Goal: Check status: Check status

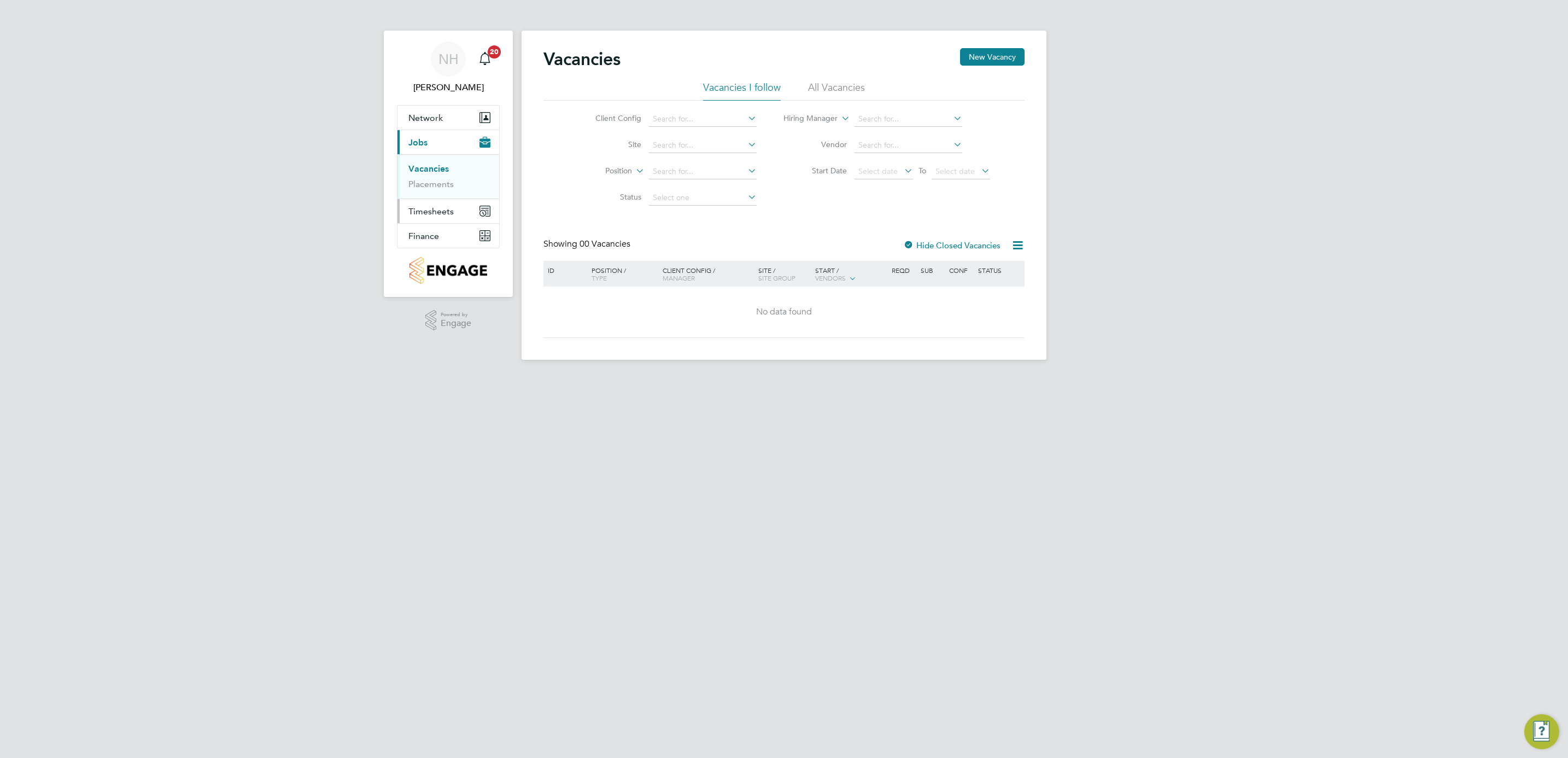
click at [410, 207] on span "Timesheets" at bounding box center [431, 211] width 46 height 10
click at [432, 216] on span "Timesheets" at bounding box center [431, 211] width 46 height 10
click at [452, 197] on link "Timesheets" at bounding box center [431, 193] width 46 height 10
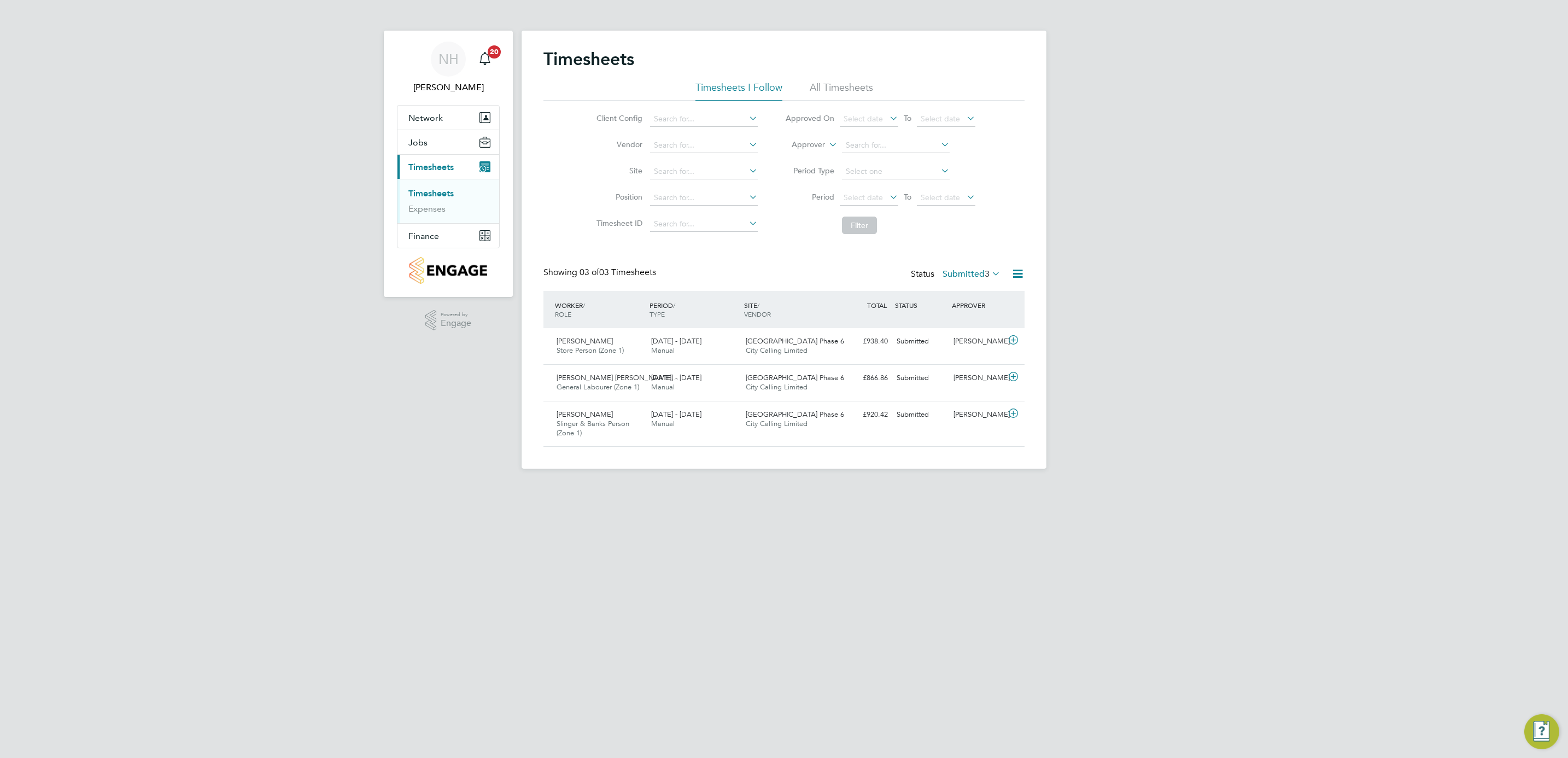
click at [979, 270] on label "Submitted 3" at bounding box center [971, 274] width 58 height 11
click at [953, 338] on li "Approved" at bounding box center [957, 340] width 51 height 15
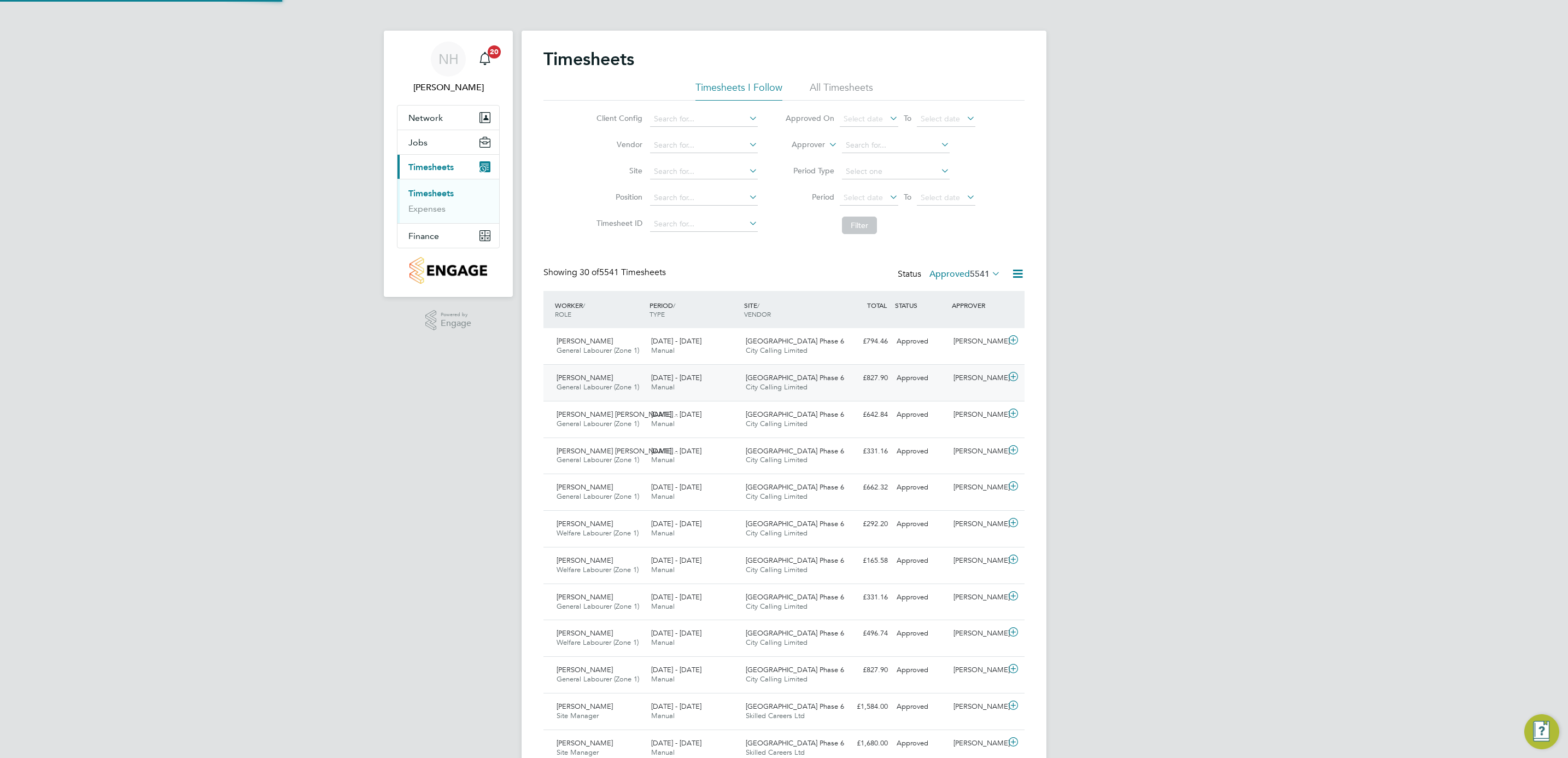
scroll to position [28, 95]
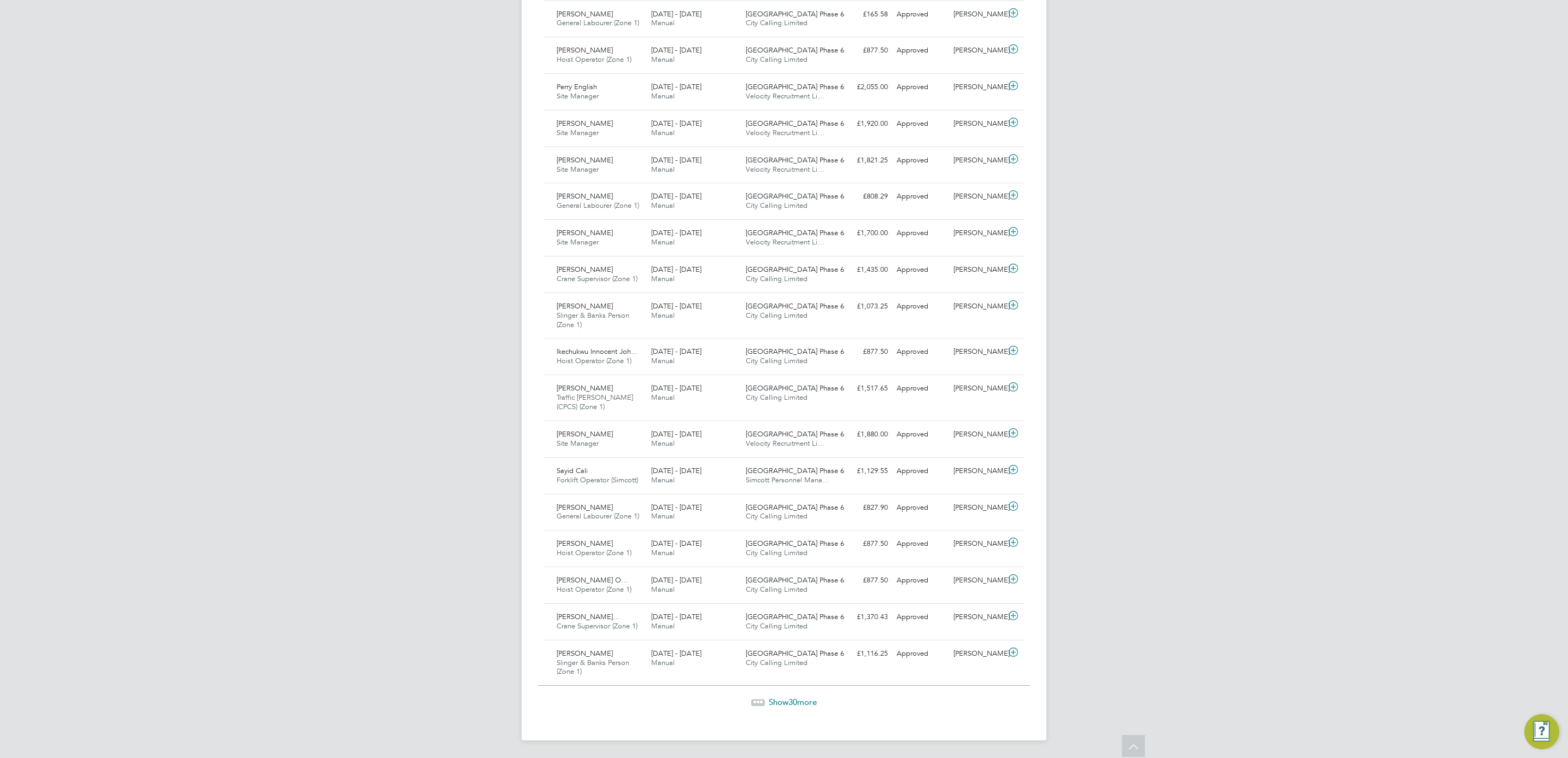
click at [784, 698] on span "Show 30 more" at bounding box center [793, 701] width 48 height 10
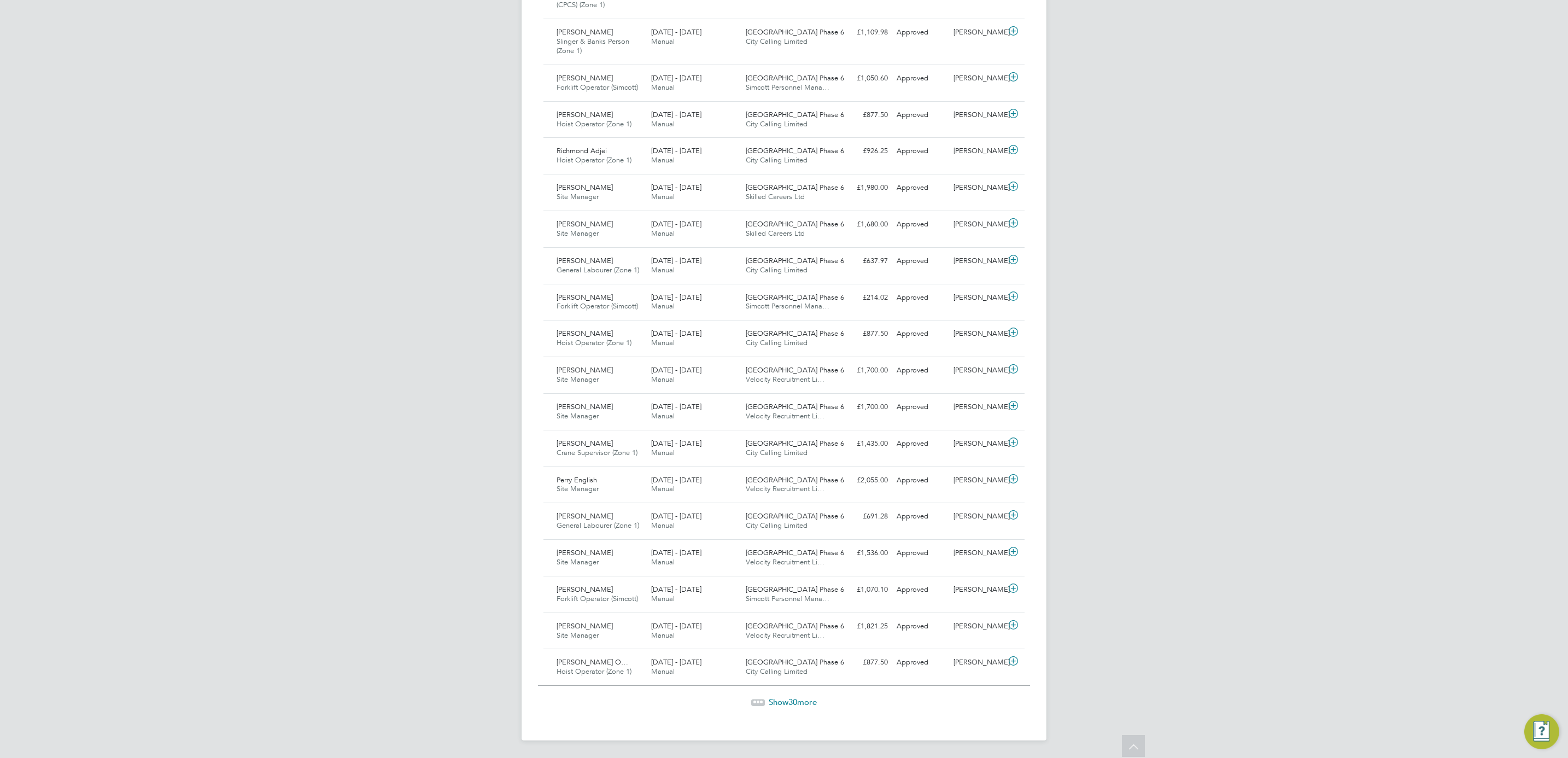
click at [794, 704] on span "30" at bounding box center [793, 701] width 9 height 10
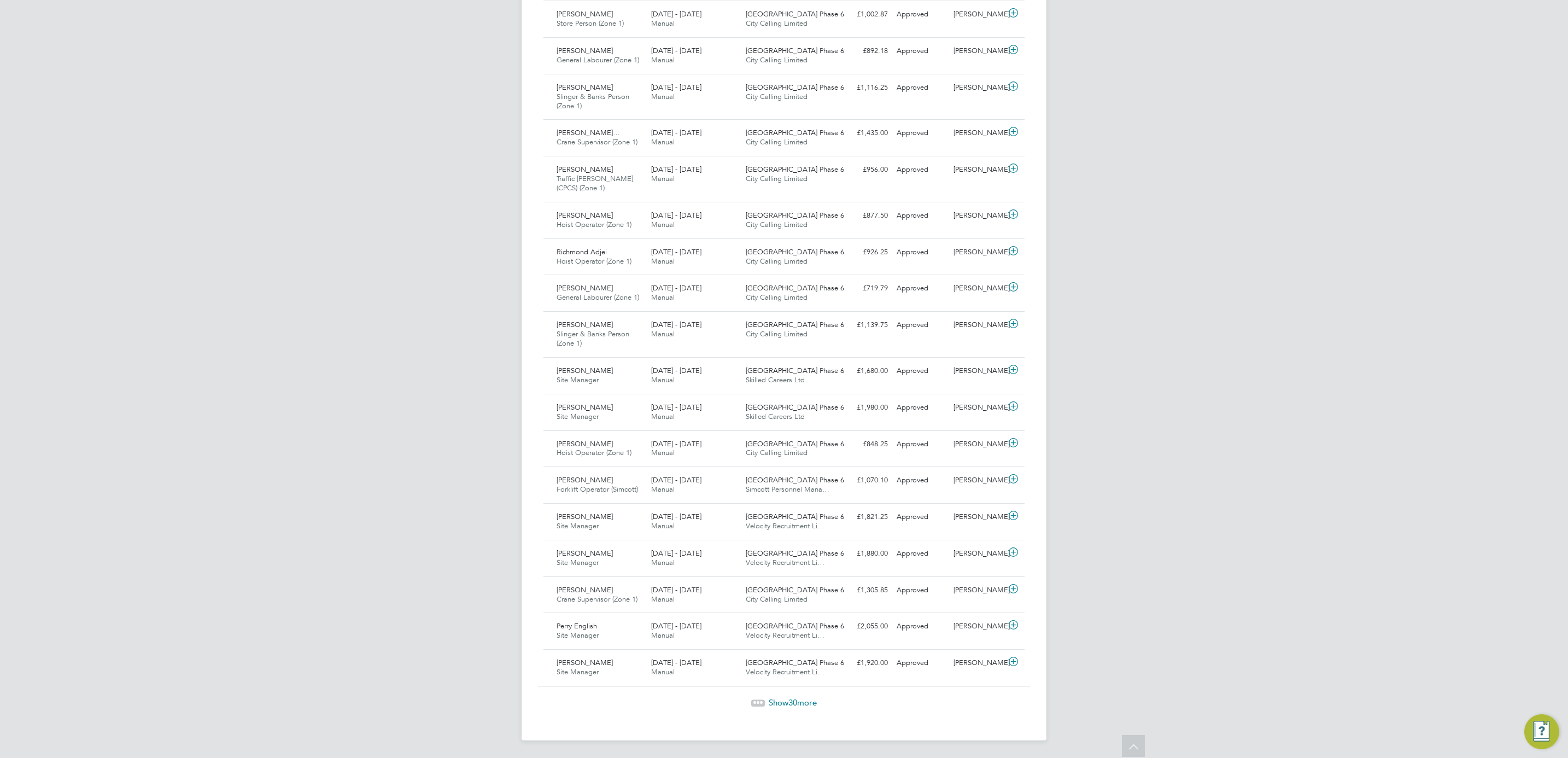
click at [789, 694] on div "Show 30 more" at bounding box center [784, 695] width 492 height 27
click at [782, 696] on div "Show 30 more" at bounding box center [784, 695] width 492 height 27
click at [782, 704] on span "Show 30 more" at bounding box center [793, 702] width 48 height 10
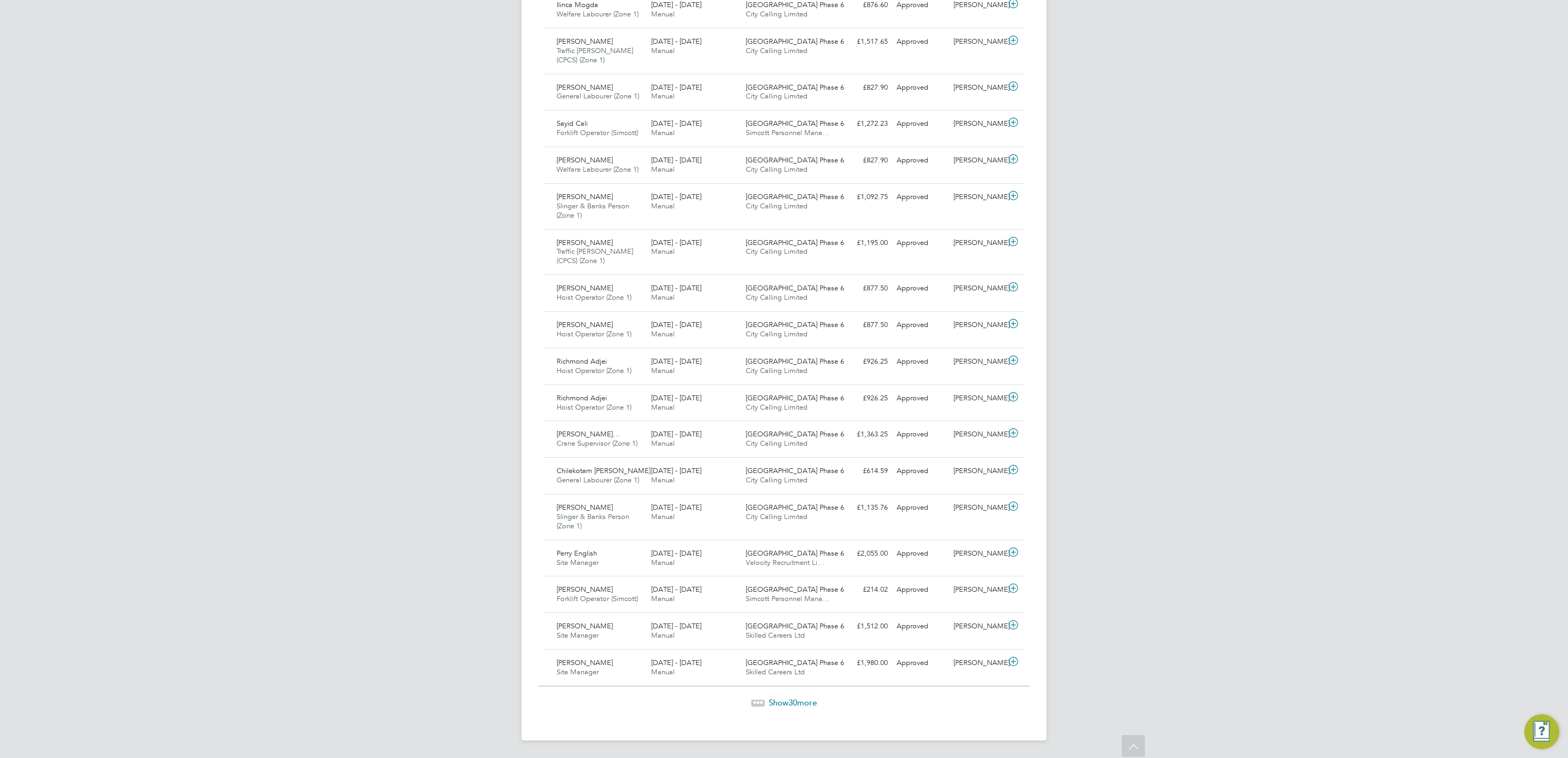
click at [791, 701] on span "30" at bounding box center [793, 702] width 9 height 10
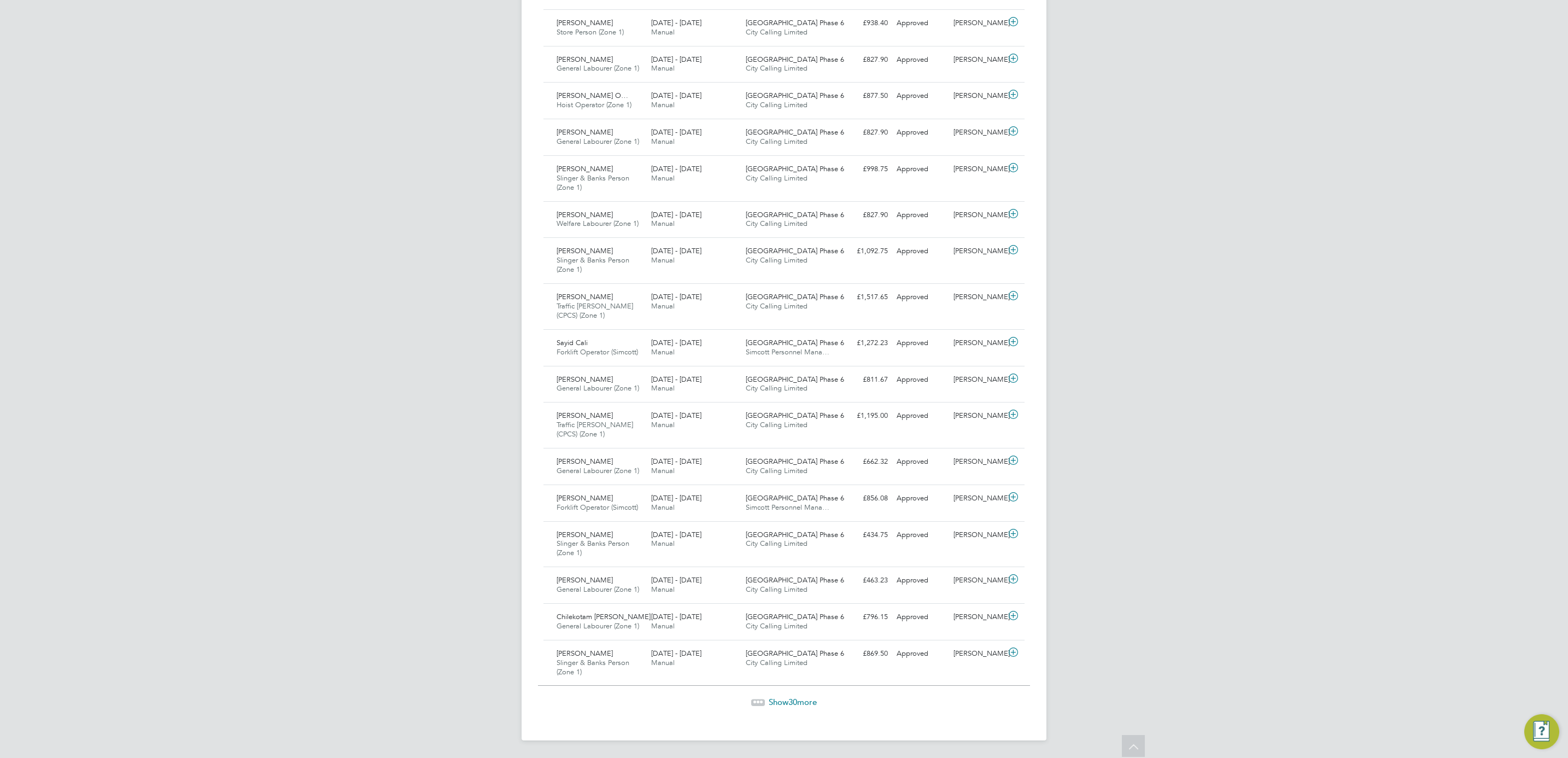
click at [800, 703] on span "Show 30 more" at bounding box center [793, 701] width 48 height 10
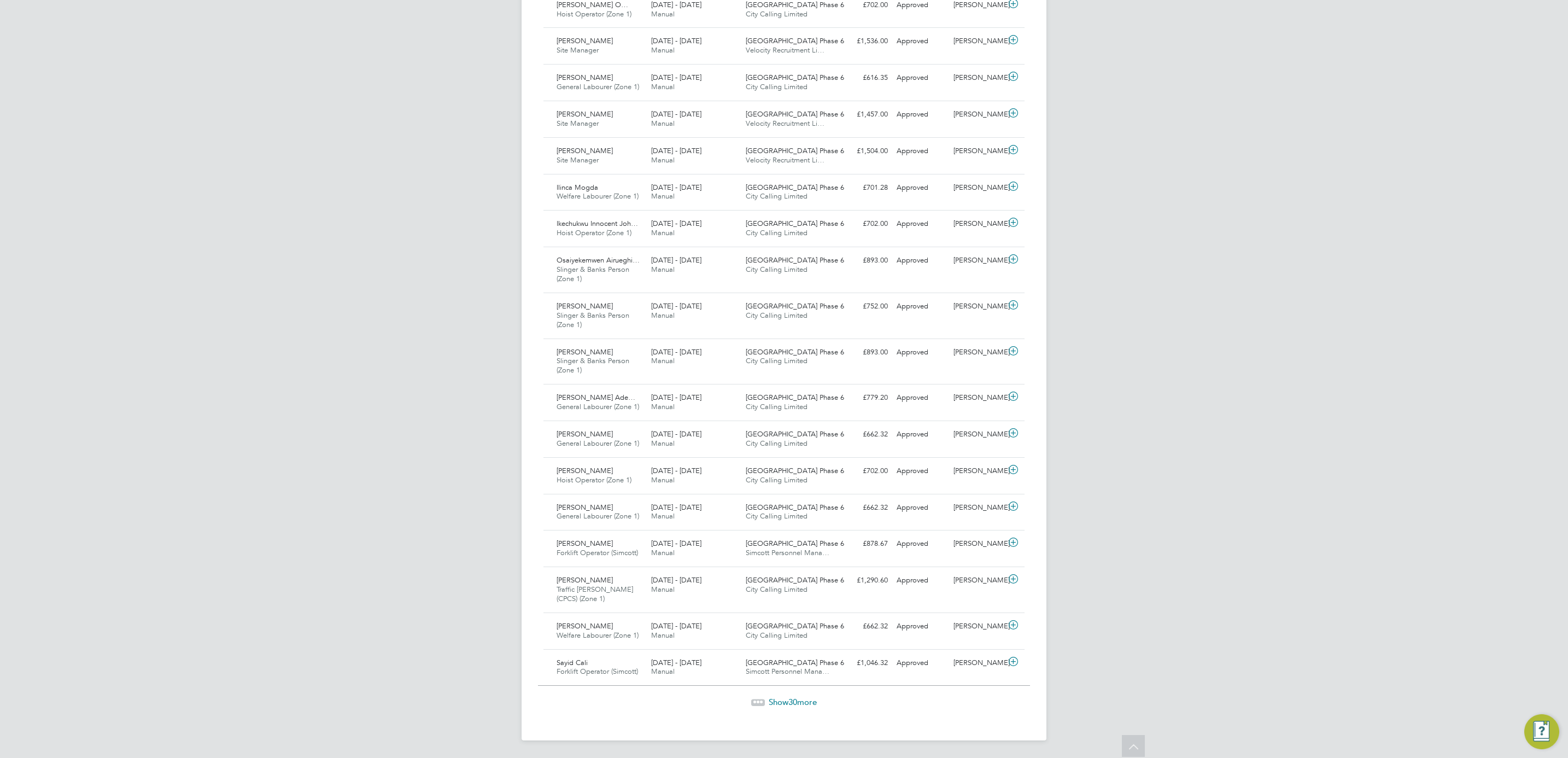
click at [813, 700] on span "Show 30 more" at bounding box center [793, 701] width 48 height 10
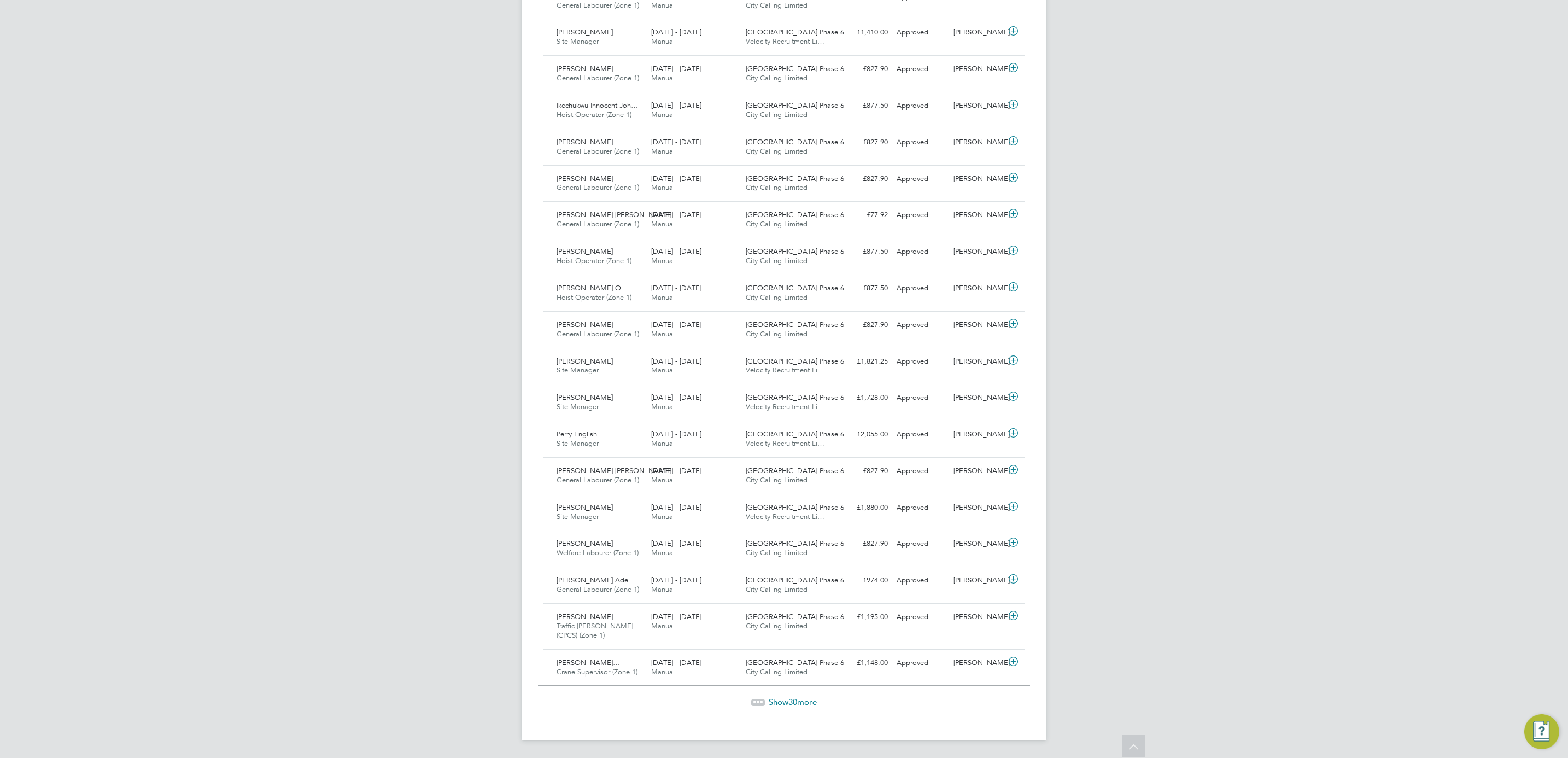
click at [784, 699] on span "Show 30 more" at bounding box center [793, 701] width 48 height 10
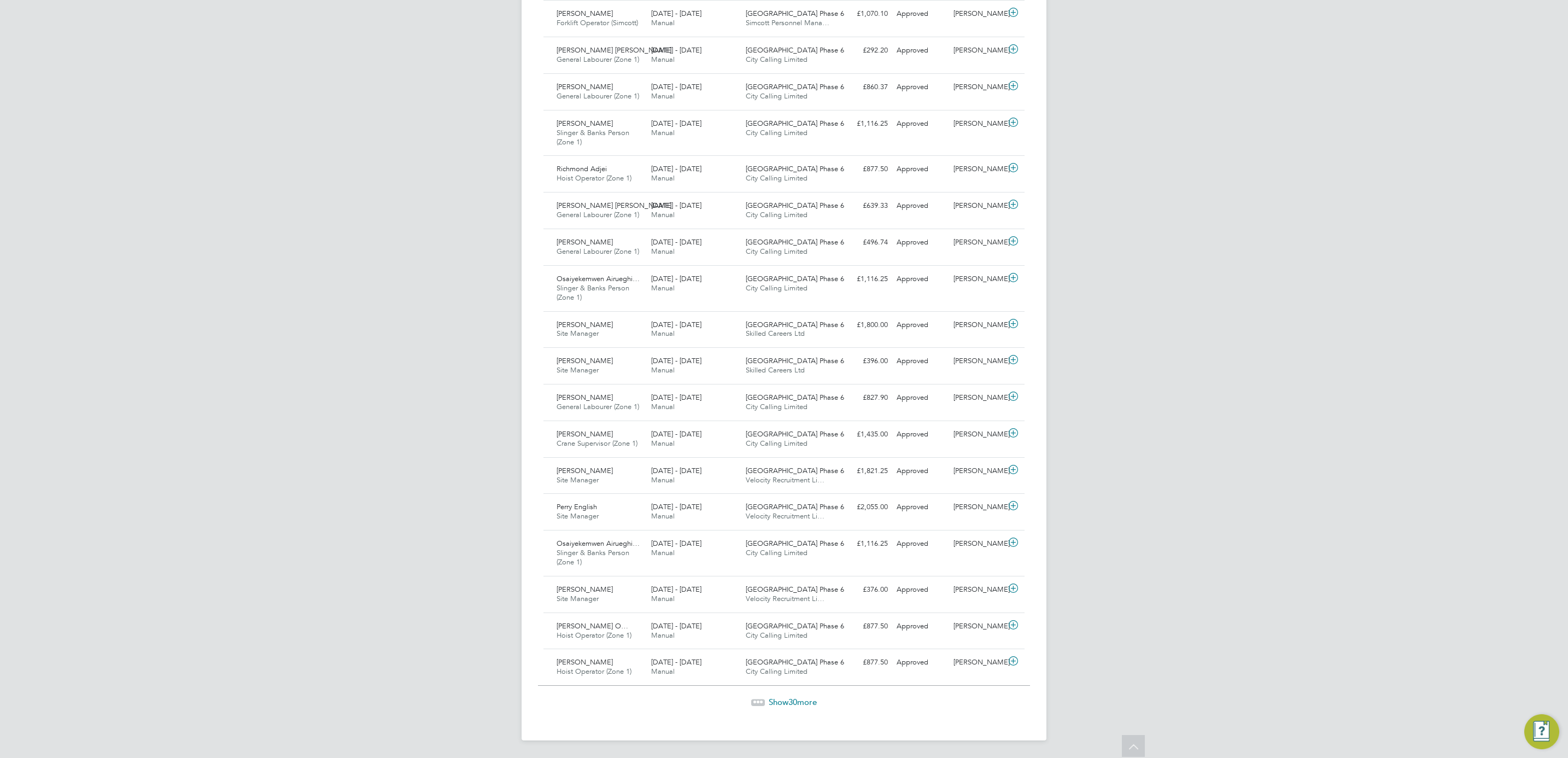
click at [803, 700] on span "Show 30 more" at bounding box center [793, 701] width 48 height 10
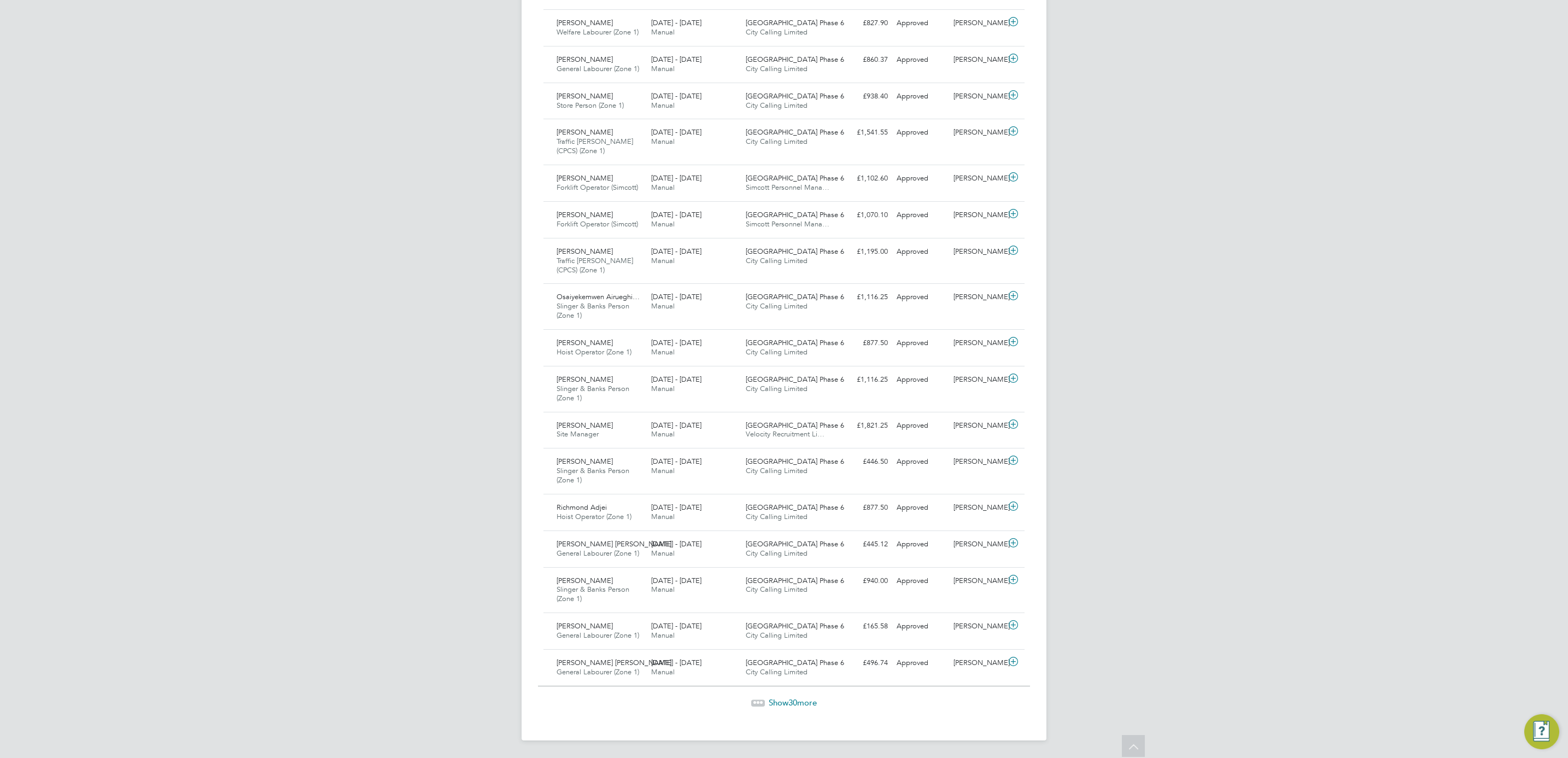
click at [793, 701] on span "30" at bounding box center [793, 702] width 9 height 10
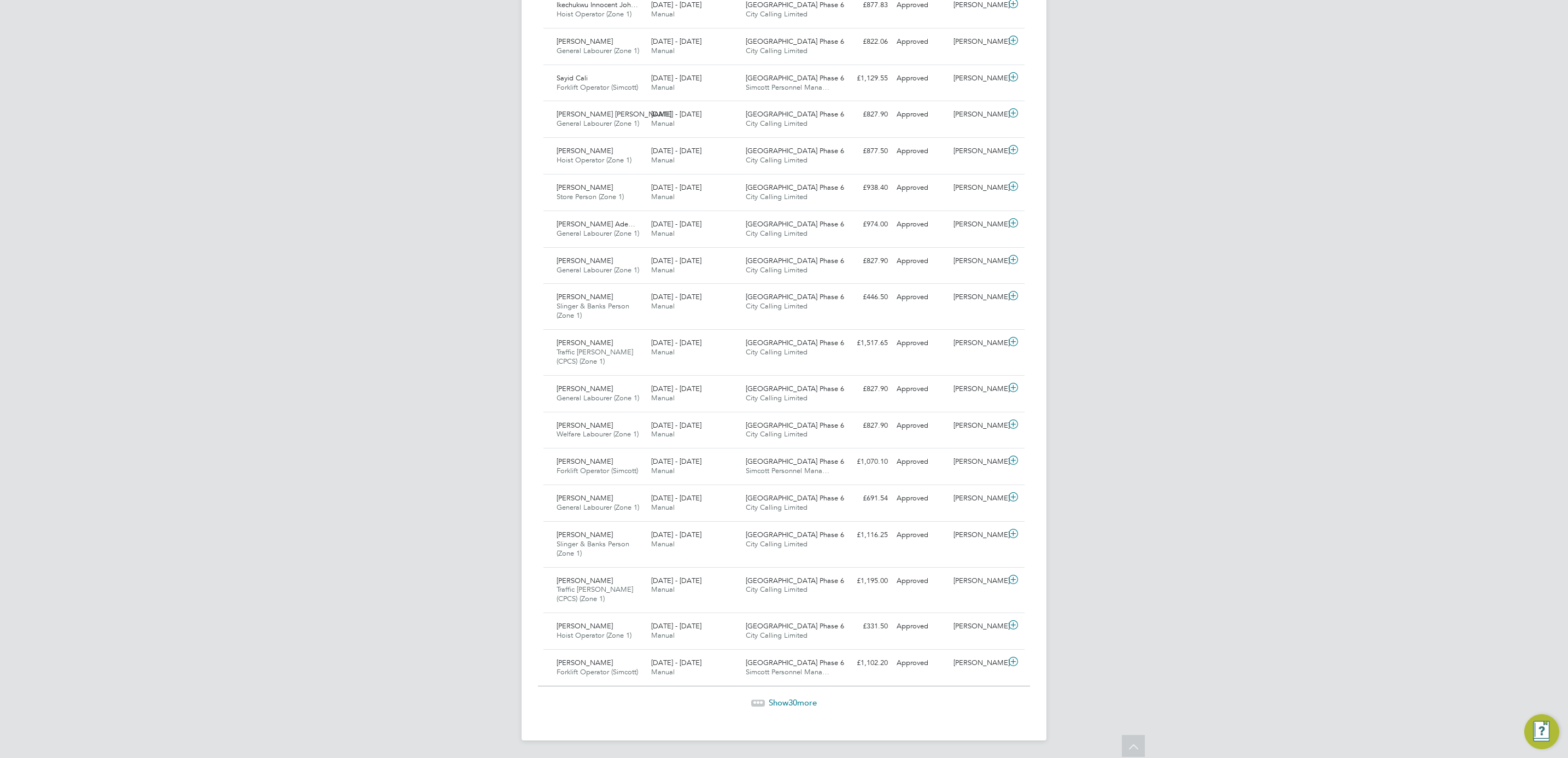
click at [792, 701] on span "30" at bounding box center [793, 702] width 9 height 10
